Goal: Task Accomplishment & Management: Manage account settings

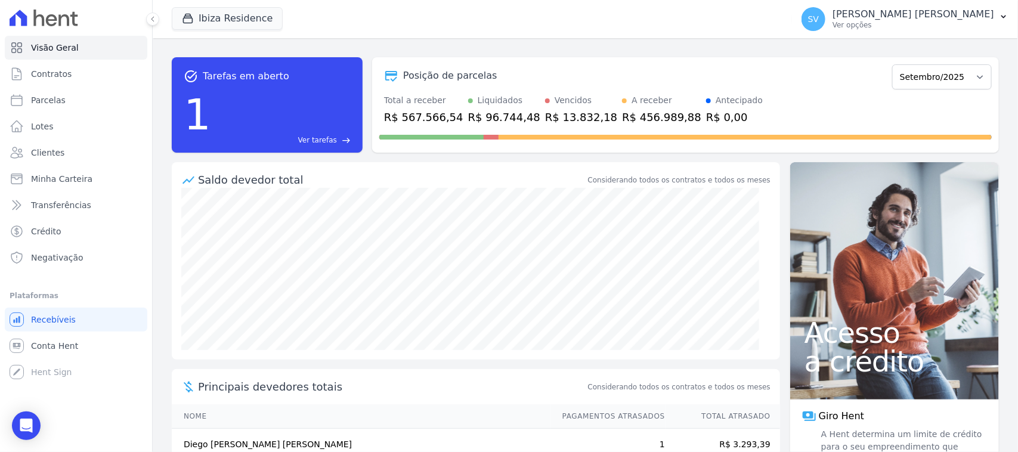
click at [876, 10] on p "[PERSON_NAME]" at bounding box center [914, 14] width 162 height 12
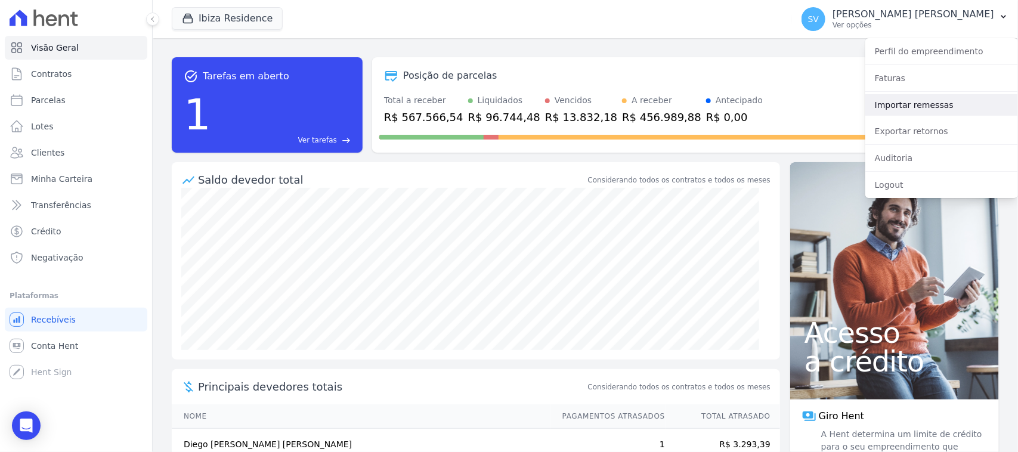
click at [913, 111] on link "Importar remessas" at bounding box center [942, 104] width 153 height 21
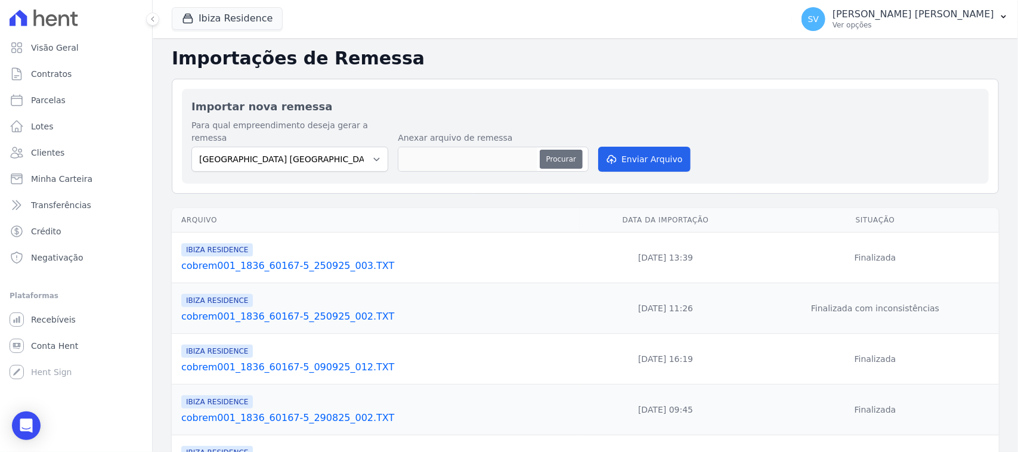
click at [553, 150] on button "Procurar" at bounding box center [561, 159] width 43 height 19
type input "cobrem001_1836_60167-5_260925_007.TXT"
click at [663, 147] on button "Enviar Arquivo" at bounding box center [644, 159] width 92 height 25
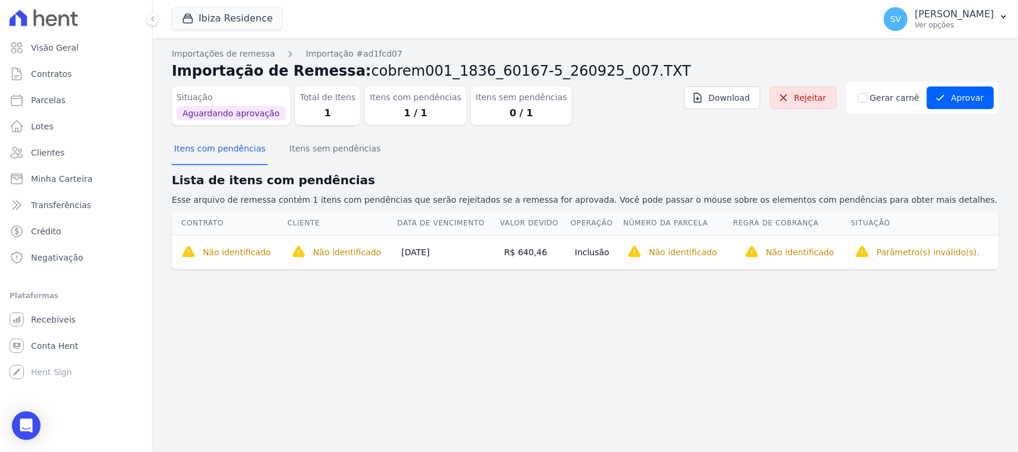
drag, startPoint x: 383, startPoint y: 311, endPoint x: 374, endPoint y: 312, distance: 9.6
click at [382, 311] on div "Importações de remessa Importação #ad1fcd07 Importação de Remessa: cobrem001_18…" at bounding box center [586, 245] width 866 height 414
click at [76, 93] on link "Parcelas" at bounding box center [76, 100] width 143 height 24
select select
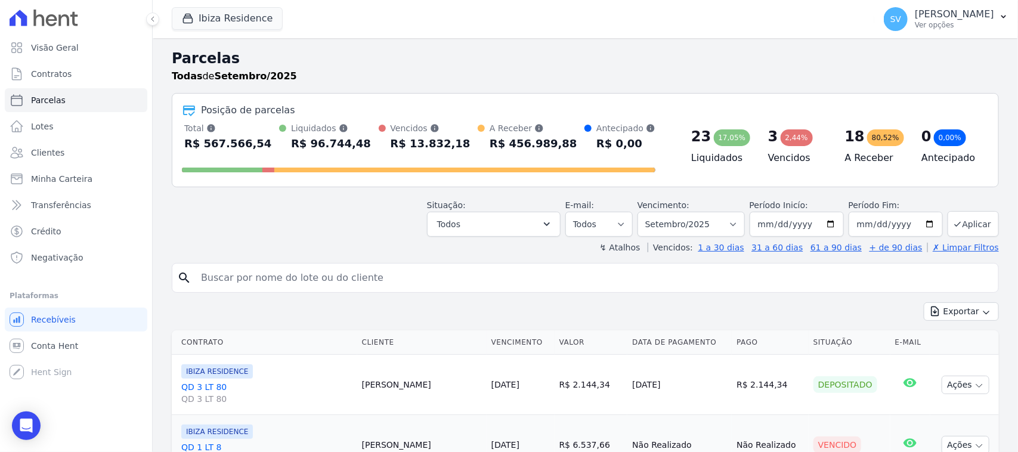
click at [288, 273] on input "search" at bounding box center [594, 278] width 800 height 24
paste input "[PERSON_NAME]"
type input "[PERSON_NAME]"
select select
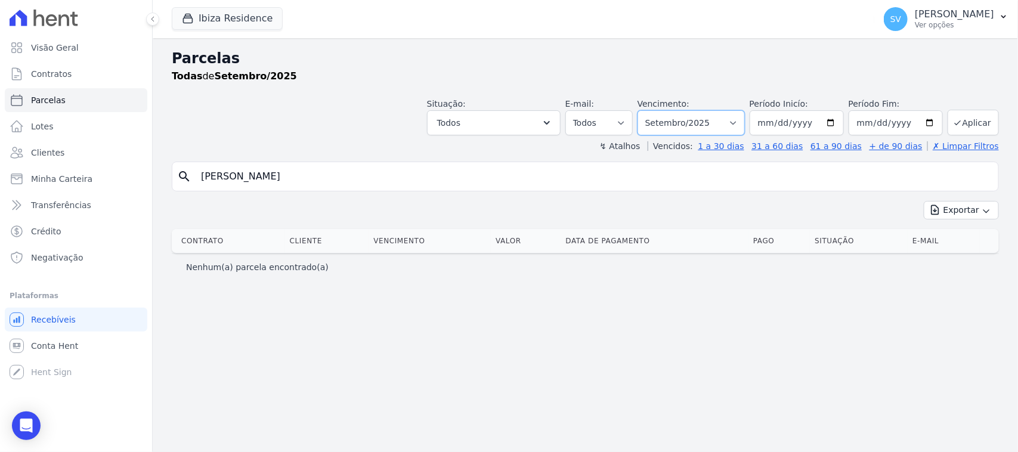
click at [669, 126] on select "Filtrar por período ──────── Todos os meses Julho/2024 Agosto/2024 Setembro/202…" at bounding box center [691, 122] width 107 height 25
click at [322, 129] on div "Situação: Agendado Em Aberto Pago Processando Cancelado Vencido Transferindo De…" at bounding box center [586, 114] width 828 height 42
click at [404, 184] on input "[PERSON_NAME]" at bounding box center [594, 177] width 800 height 24
select select
click at [898, 0] on div "SV [PERSON_NAME] Ver opções Perfil do empreendimento Faturas Importar remessas …" at bounding box center [947, 19] width 144 height 38
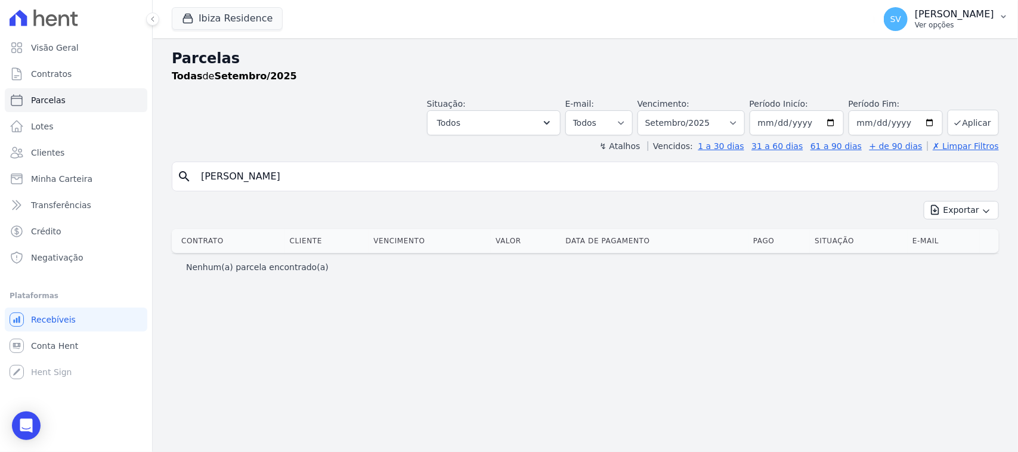
click at [915, 23] on p "Ver opções" at bounding box center [954, 25] width 79 height 10
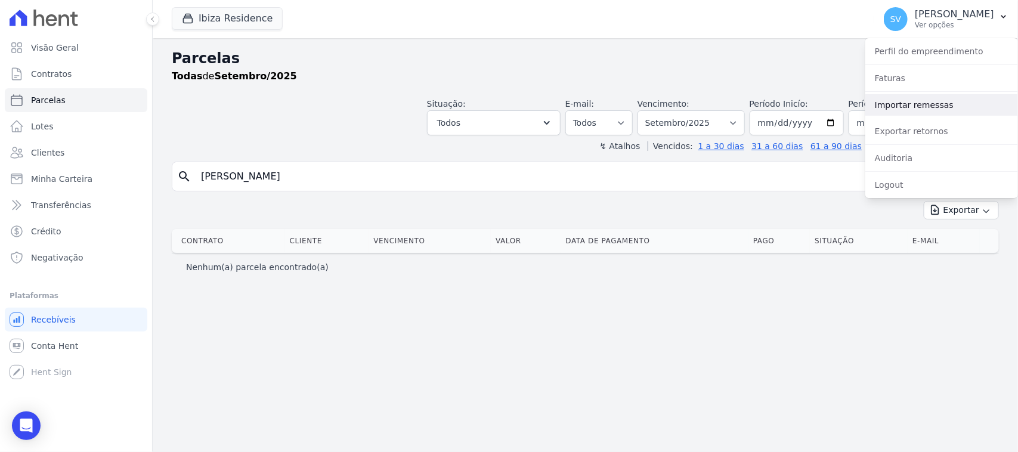
click at [938, 109] on link "Importar remessas" at bounding box center [942, 104] width 153 height 21
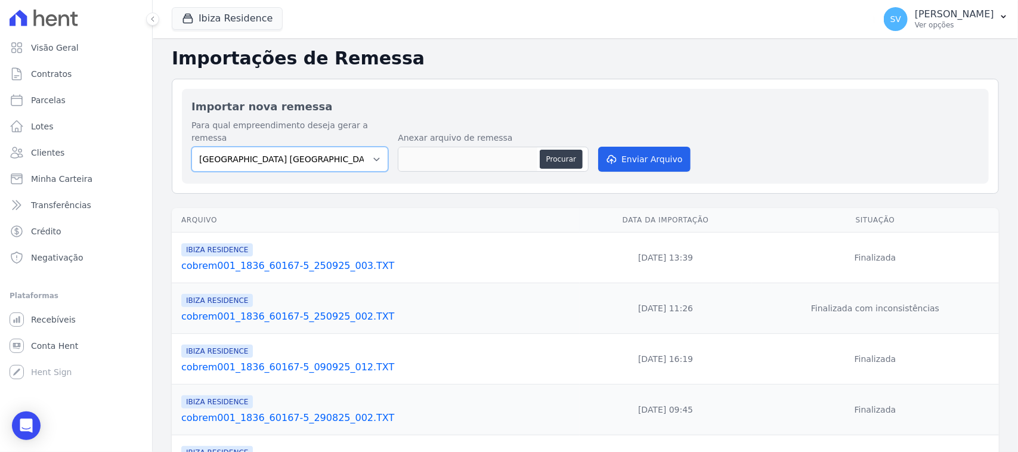
click at [349, 147] on select "[GEOGRAPHIC_DATA] COMPLEXO RESIDENCIAL [GEOGRAPHIC_DATA] 300 - [GEOGRAPHIC_DATA…" at bounding box center [290, 159] width 197 height 25
select select "a999329b-d322-46c5-b2df-9163b092fb9b"
click at [192, 147] on select "[GEOGRAPHIC_DATA] COMPLEXO RESIDENCIAL [GEOGRAPHIC_DATA] 300 - [GEOGRAPHIC_DATA…" at bounding box center [290, 159] width 197 height 25
click at [574, 150] on button "Procurar" at bounding box center [561, 159] width 43 height 19
type input "cobrem001_1836_60167-5_260925_007.TXT"
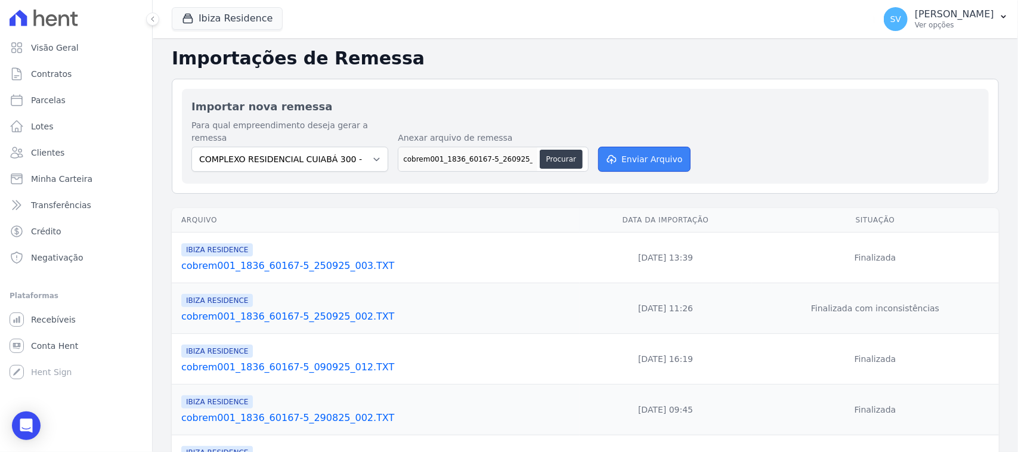
click at [640, 156] on button "Enviar Arquivo" at bounding box center [644, 159] width 92 height 25
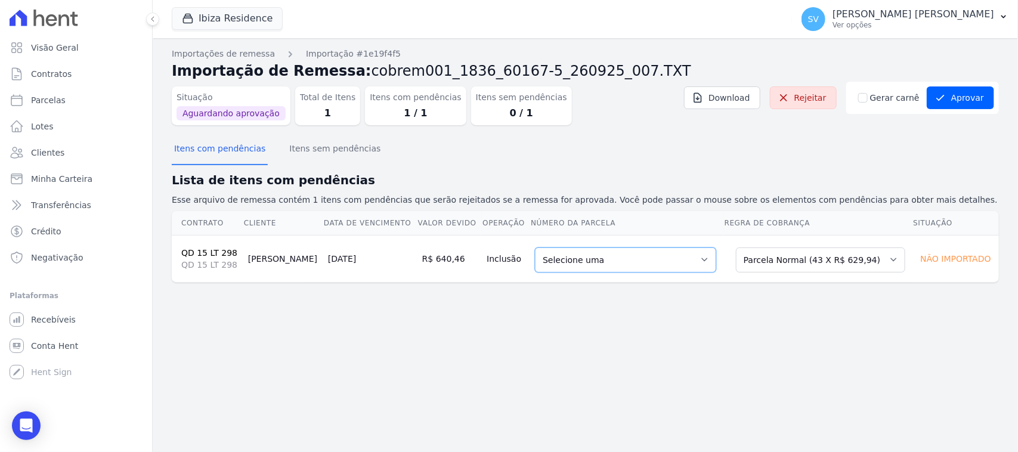
click at [600, 251] on select "Selecione uma 7 - 20/11/2025 - R$ 629,94 - Agendado 8 - 20/12/2025 - R$ 629,94 …" at bounding box center [625, 260] width 181 height 25
click at [359, 383] on div "Importações de remessa Importação #1e19f4f5 Importação de Remessa: cobrem001_18…" at bounding box center [586, 245] width 866 height 414
click at [87, 95] on link "Parcelas" at bounding box center [76, 100] width 143 height 24
select select
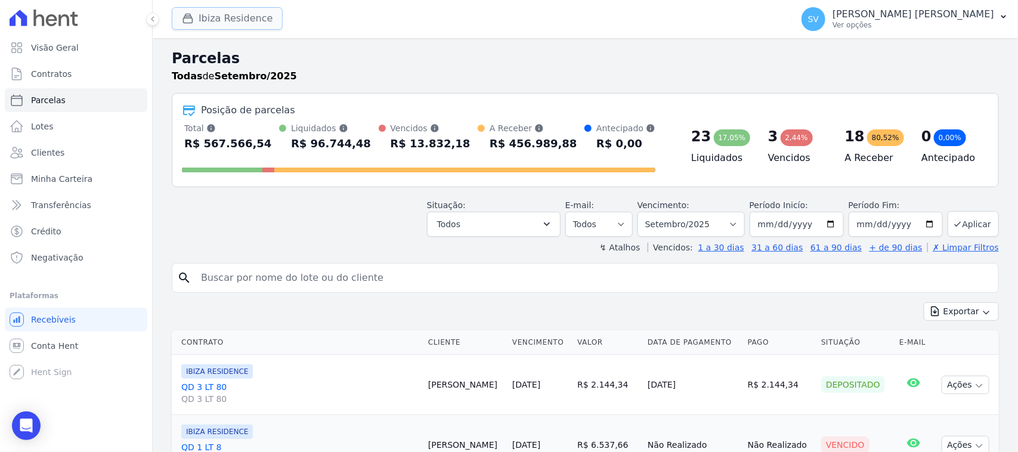
click at [227, 24] on button "Ibiza Residence" at bounding box center [227, 18] width 111 height 23
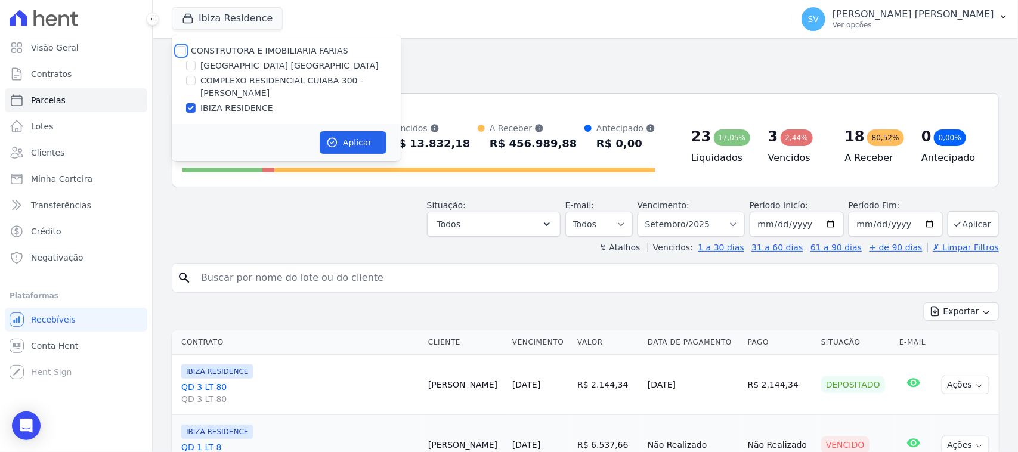
click at [184, 47] on input "CONSTRUTORA E IMOBILIARIA FARIAS" at bounding box center [182, 51] width 10 height 10
checkbox input "true"
click at [376, 139] on button "Aplicar" at bounding box center [353, 142] width 67 height 23
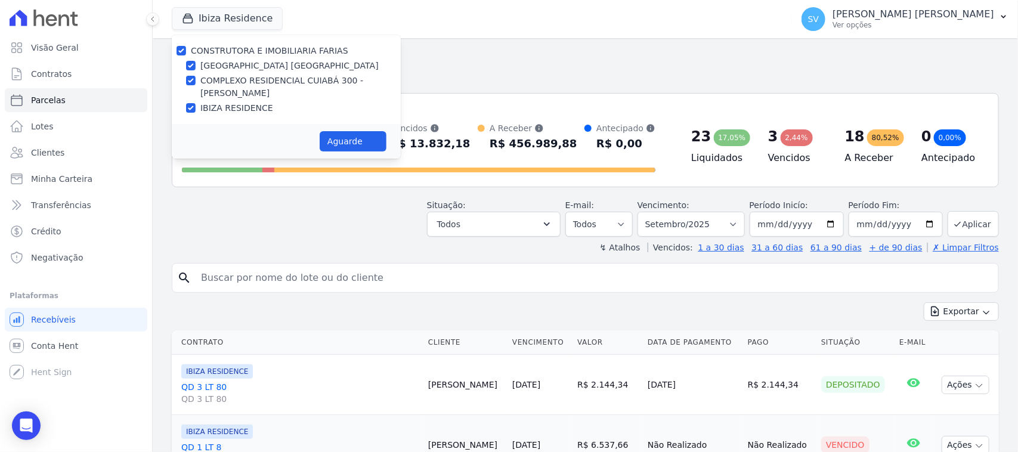
click at [358, 266] on input "search" at bounding box center [594, 278] width 800 height 24
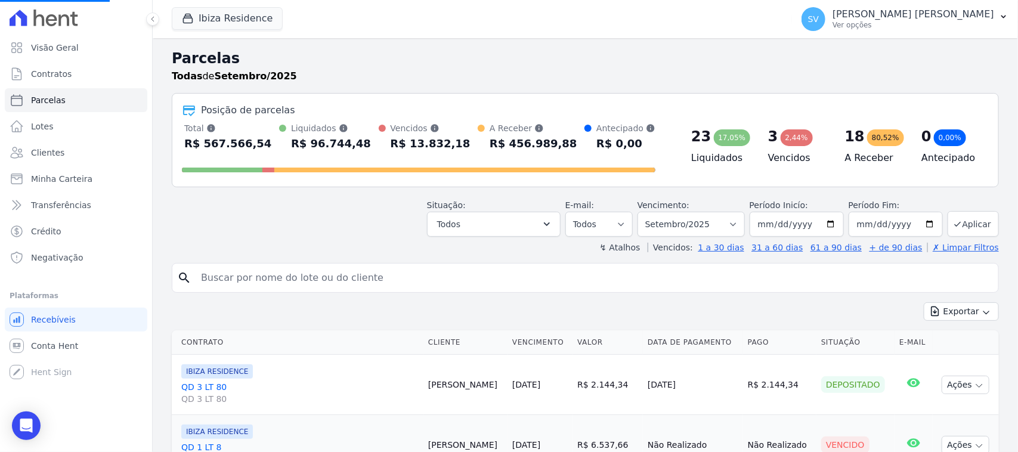
paste input "[PERSON_NAME]"
type input "[PERSON_NAME]"
select select
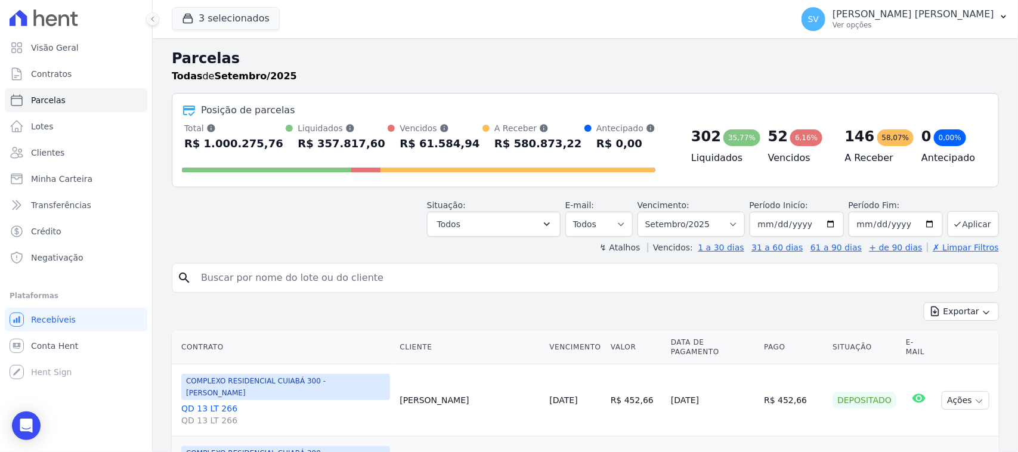
click at [357, 267] on input "search" at bounding box center [594, 278] width 800 height 24
paste input "[PERSON_NAME]"
type input "[PERSON_NAME]"
select select
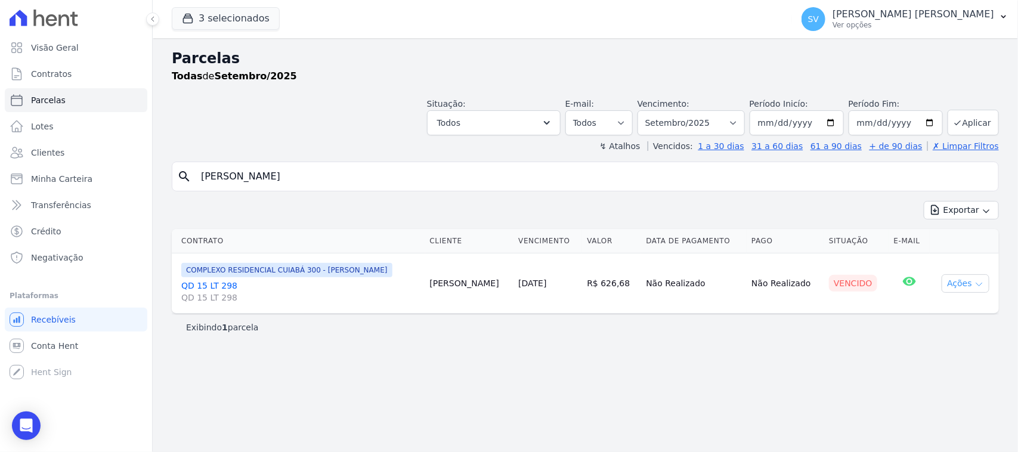
click at [980, 288] on icon "button" at bounding box center [980, 285] width 10 height 10
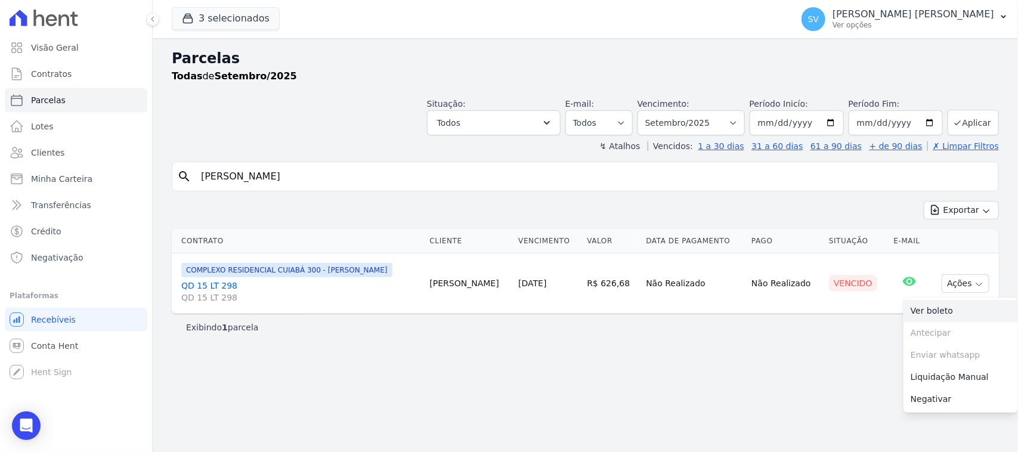
click at [955, 317] on link "Ver boleto" at bounding box center [961, 311] width 115 height 22
